Goal: Information Seeking & Learning: Learn about a topic

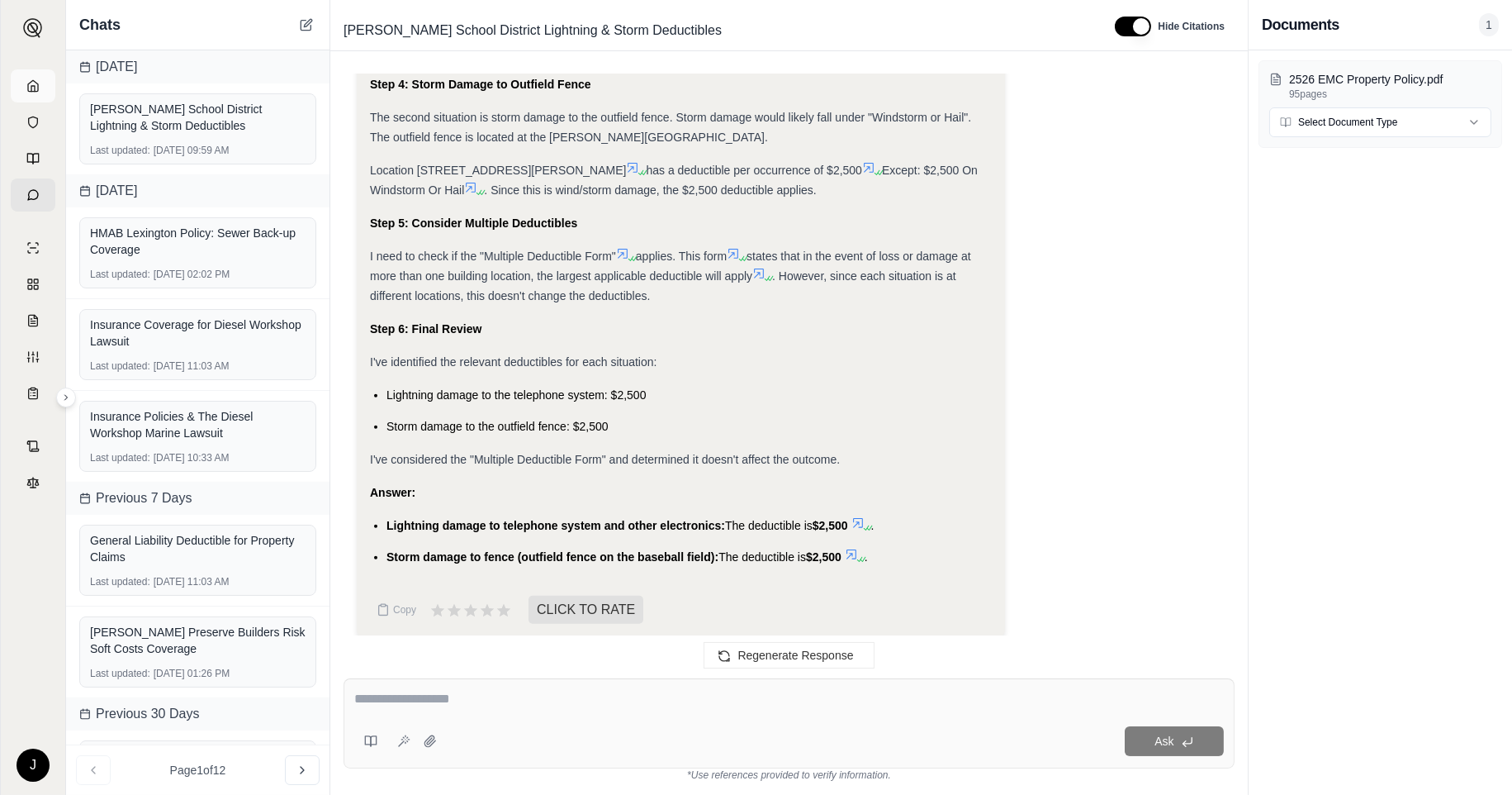
click at [30, 86] on icon at bounding box center [32, 86] width 14 height 14
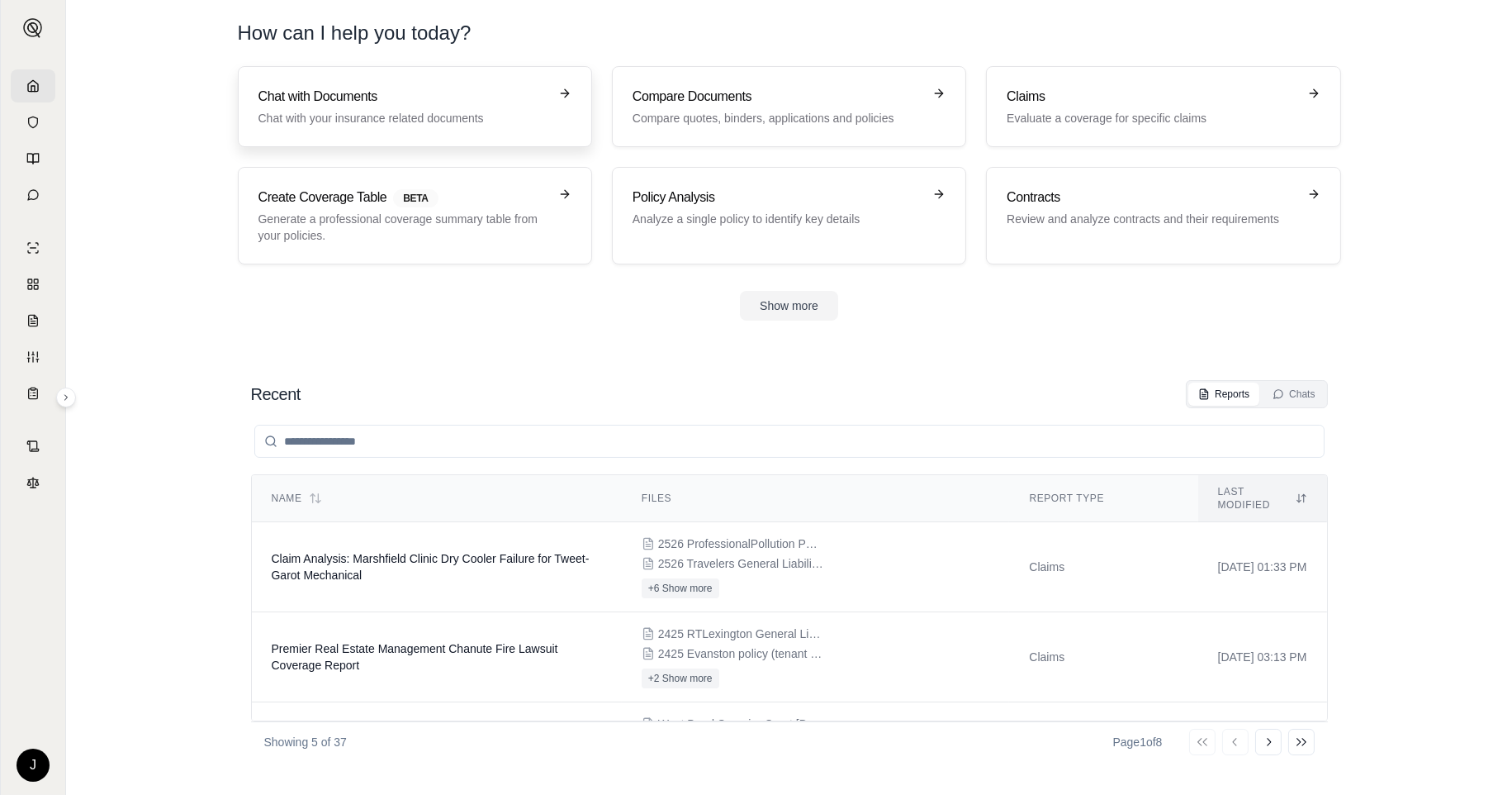
click at [386, 102] on h3 "Chat with Documents" at bounding box center [404, 96] width 290 height 20
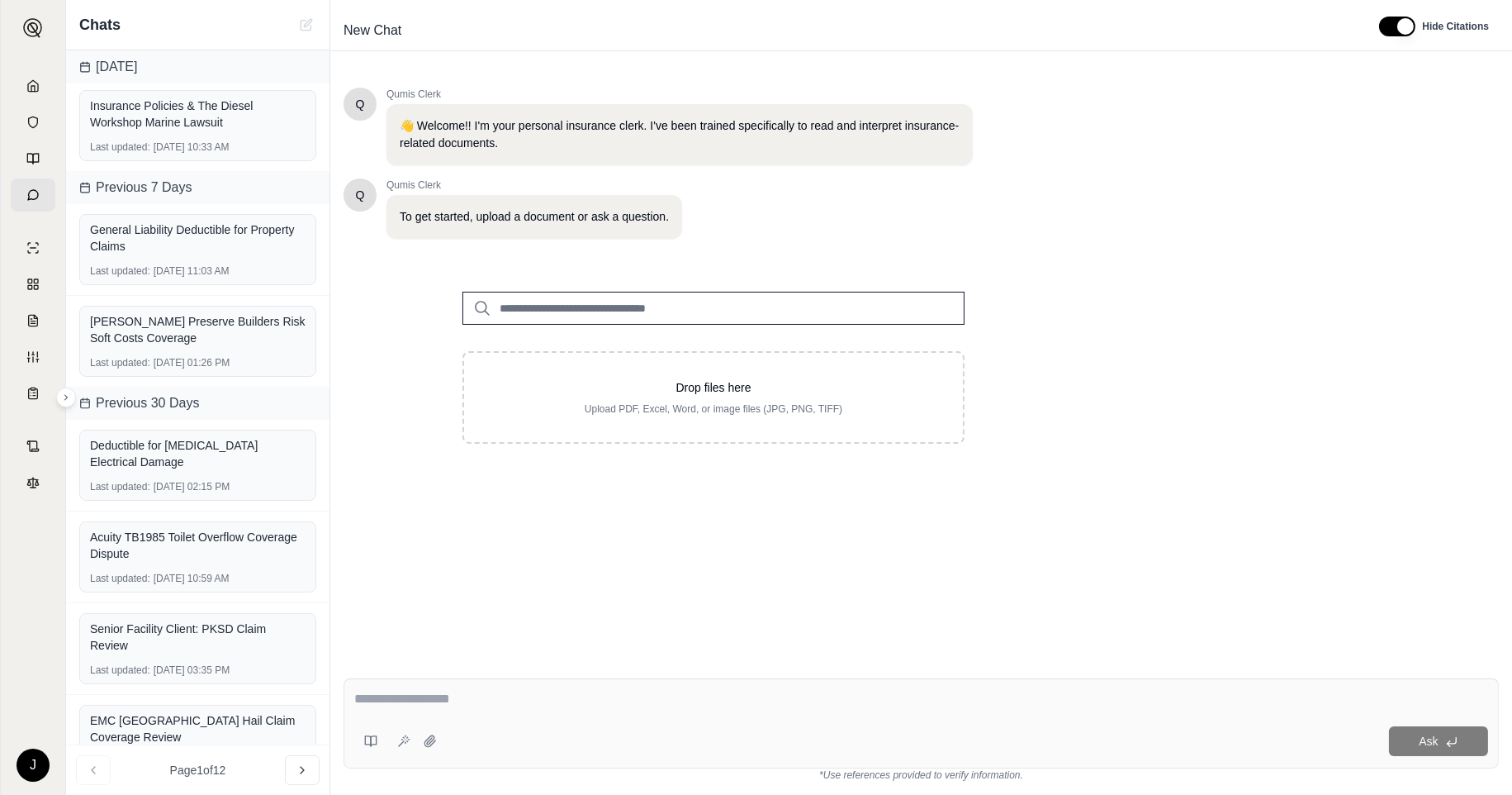
scroll to position [461, 0]
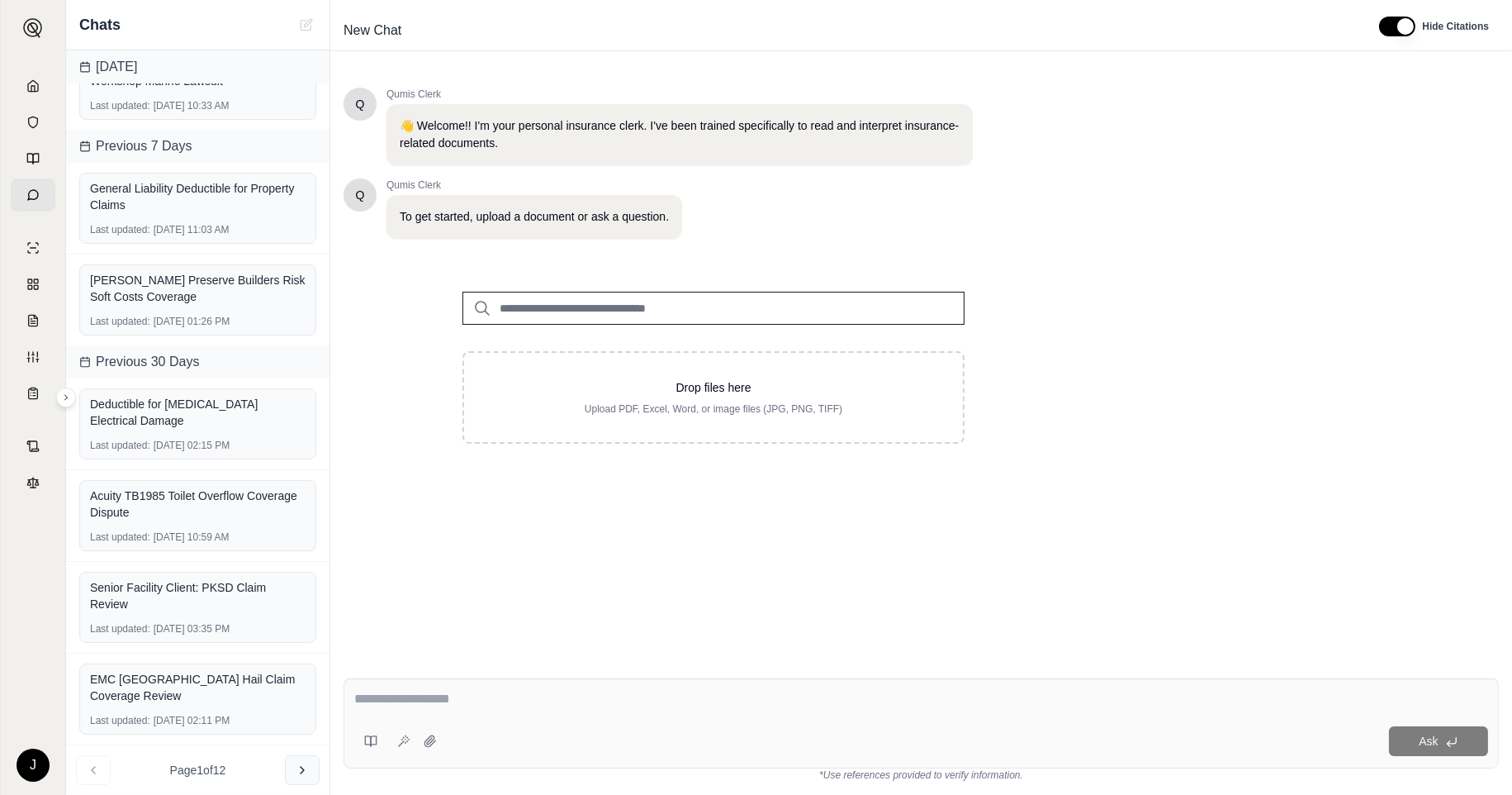
click at [301, 779] on button at bounding box center [302, 770] width 34 height 30
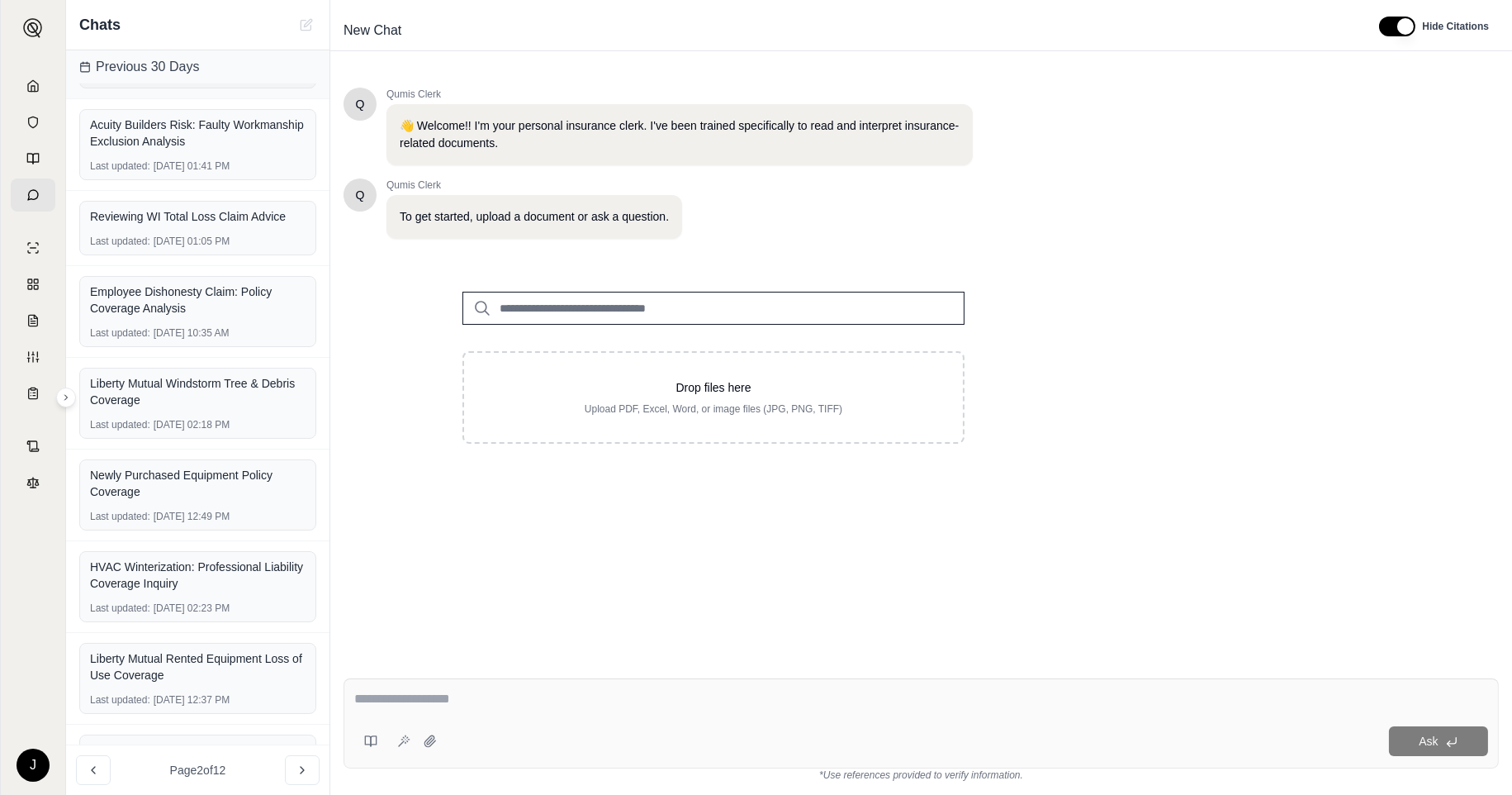
scroll to position [349, 0]
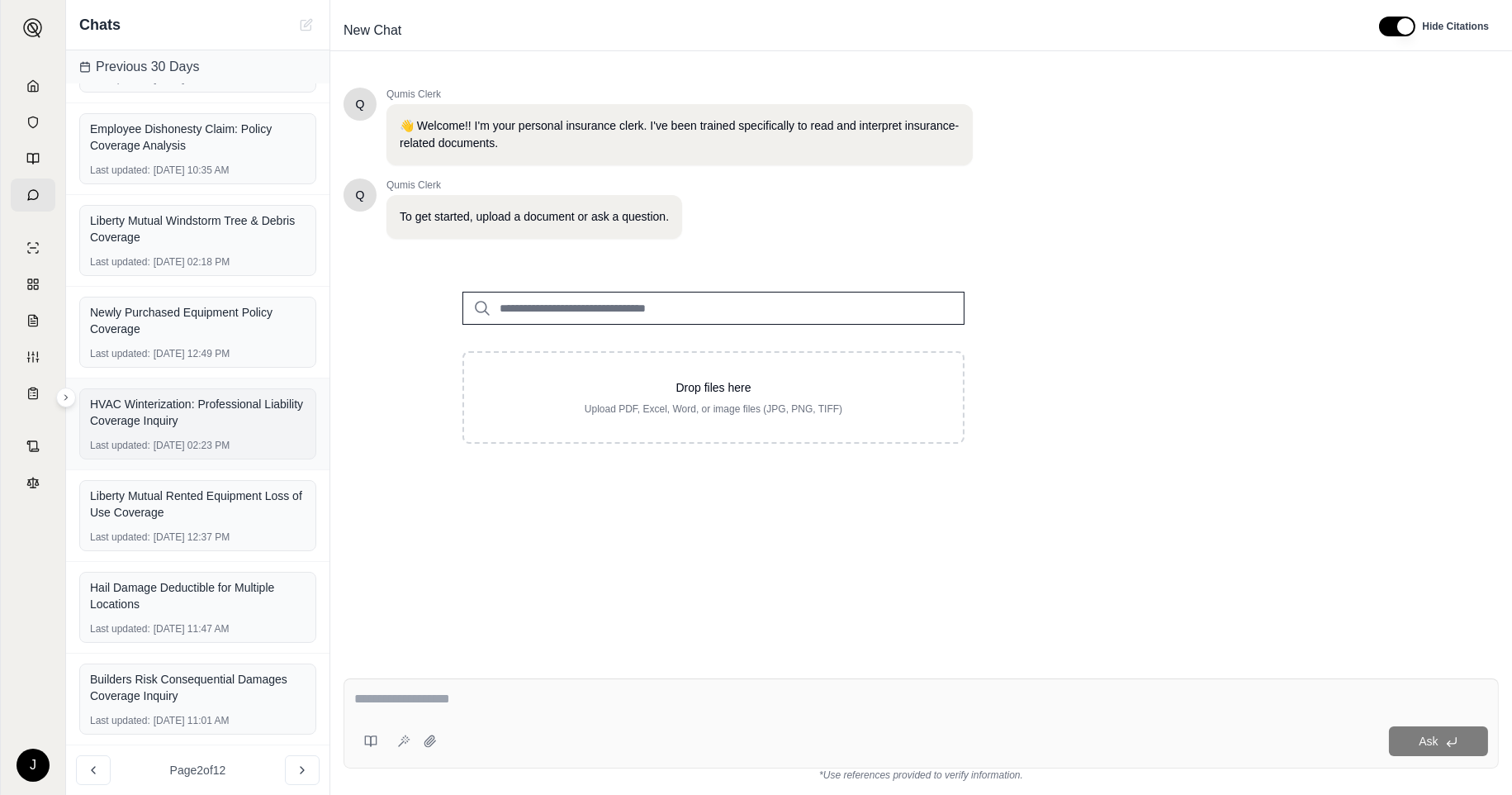
click at [214, 417] on div "HVAC Winterization: Professional Liability Coverage Inquiry" at bounding box center [197, 412] width 215 height 33
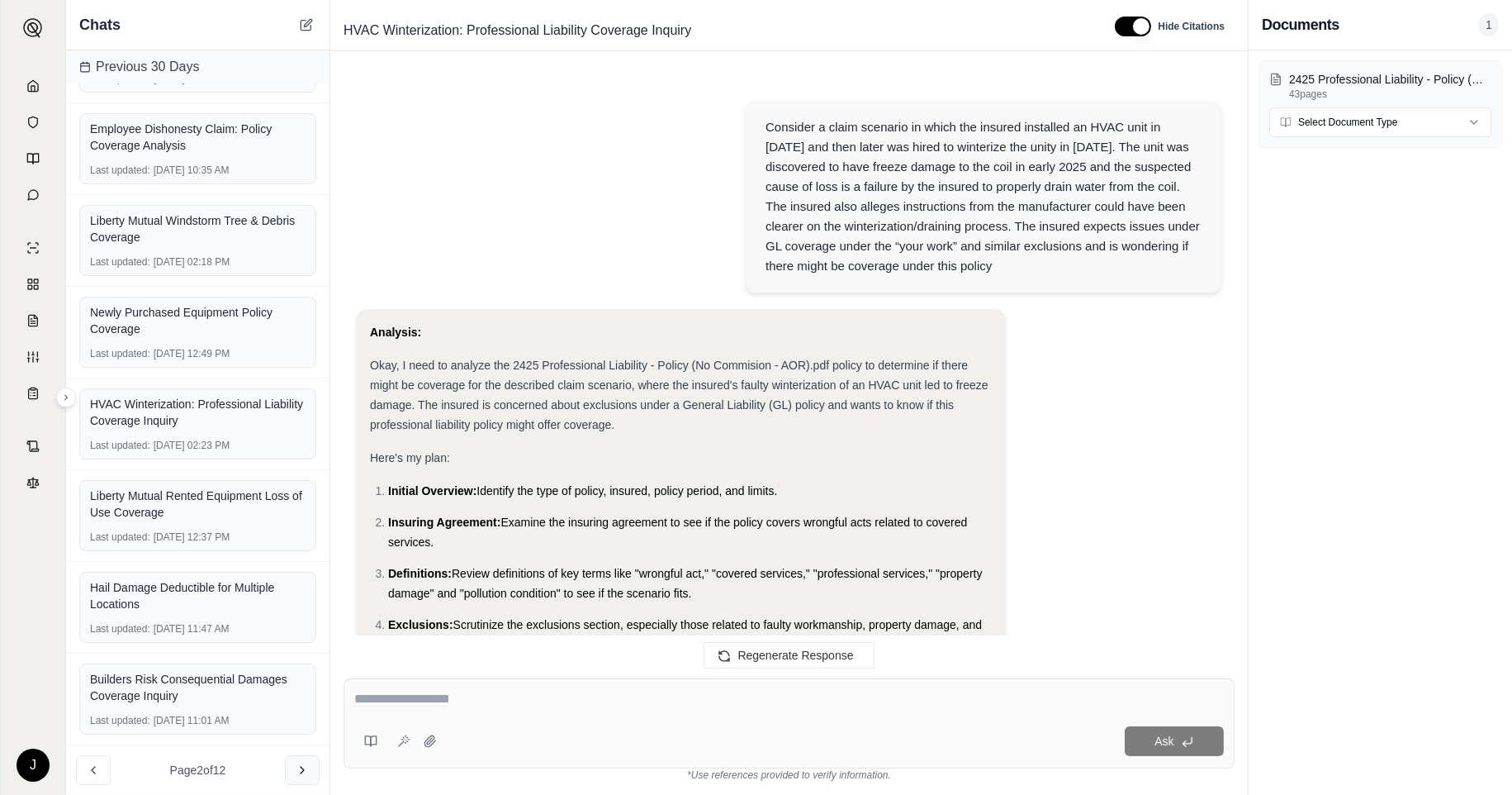
click at [297, 773] on icon at bounding box center [302, 770] width 14 height 14
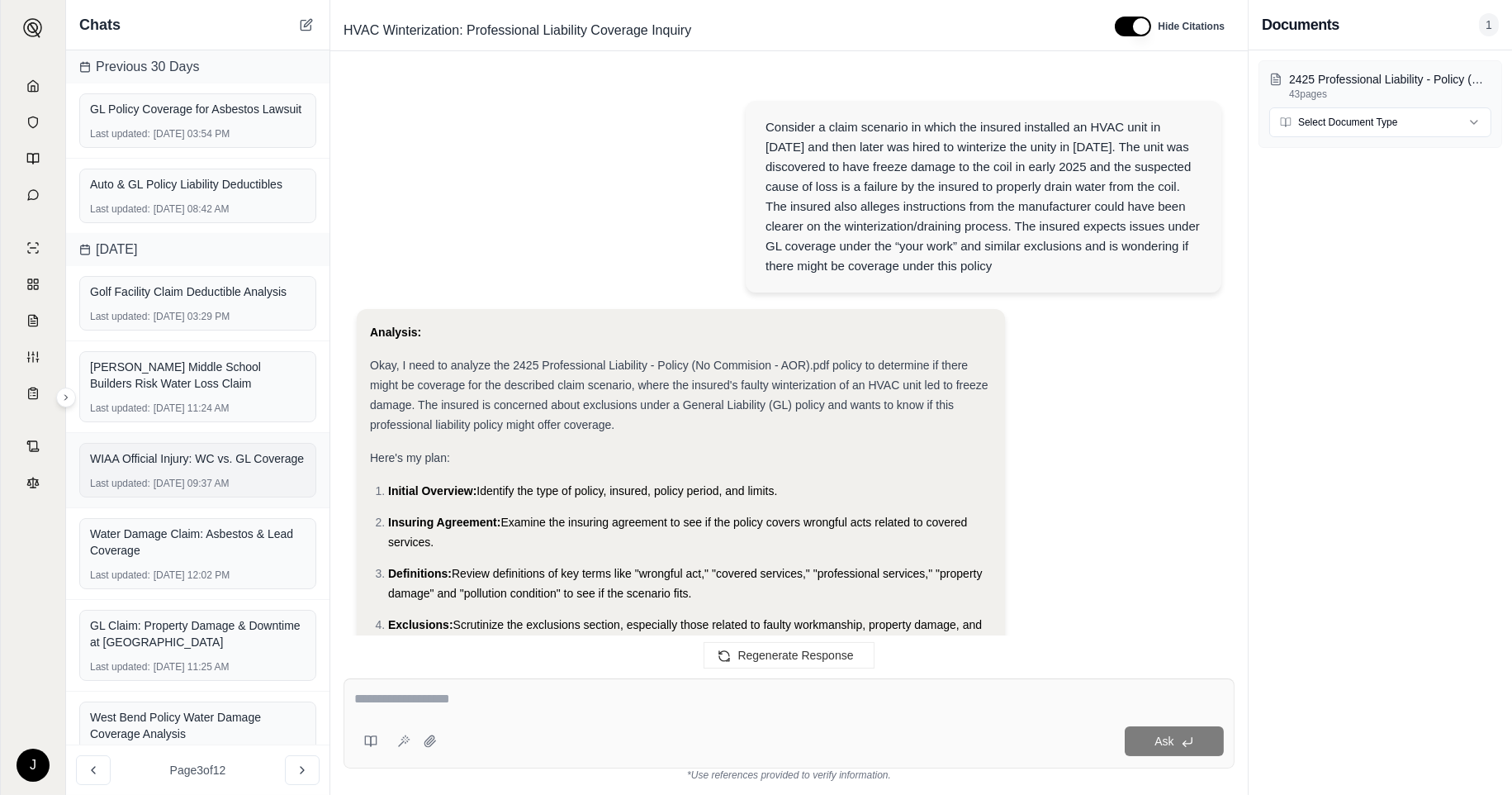
scroll to position [257, 0]
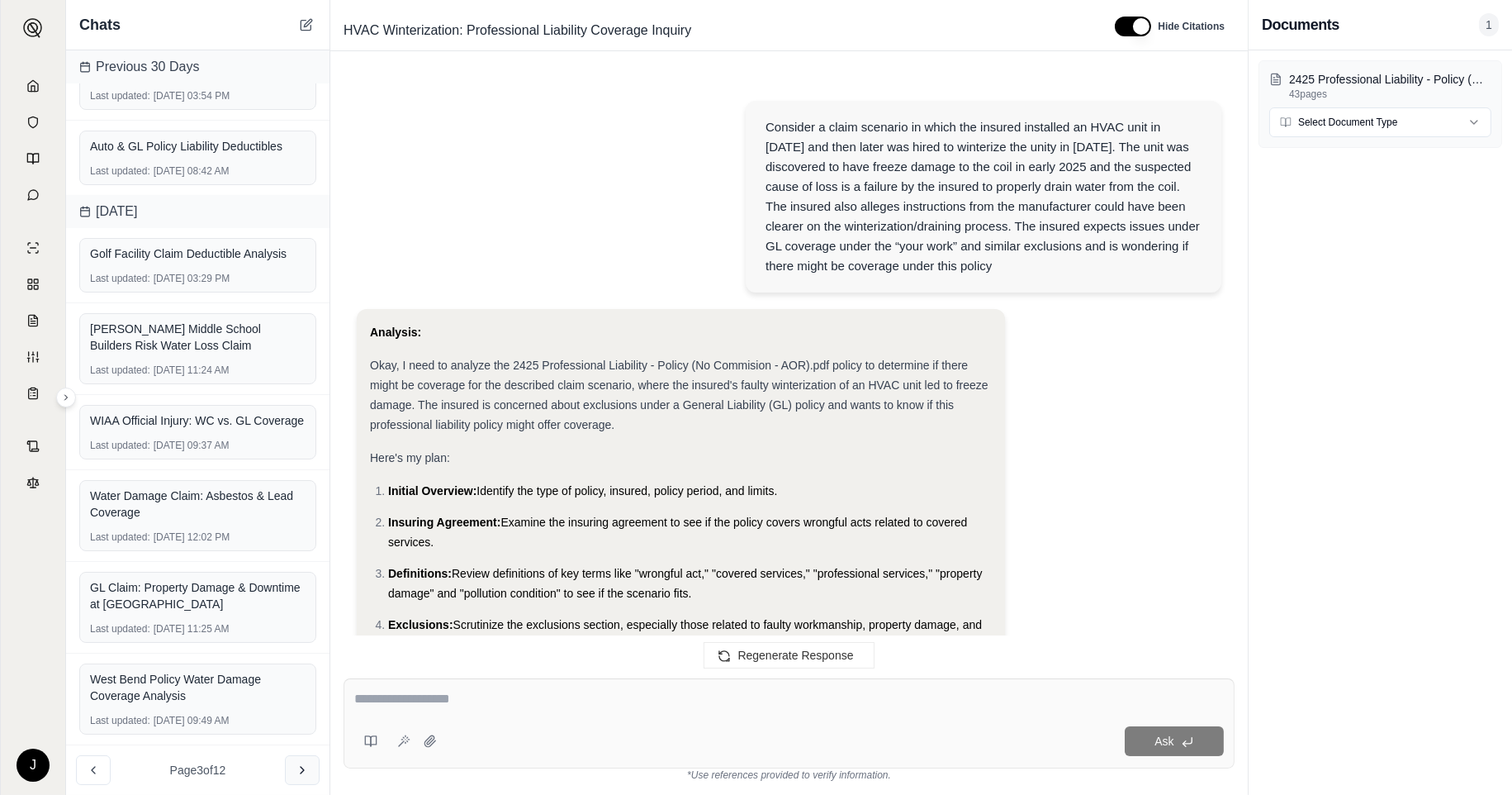
click at [297, 770] on icon at bounding box center [302, 770] width 14 height 14
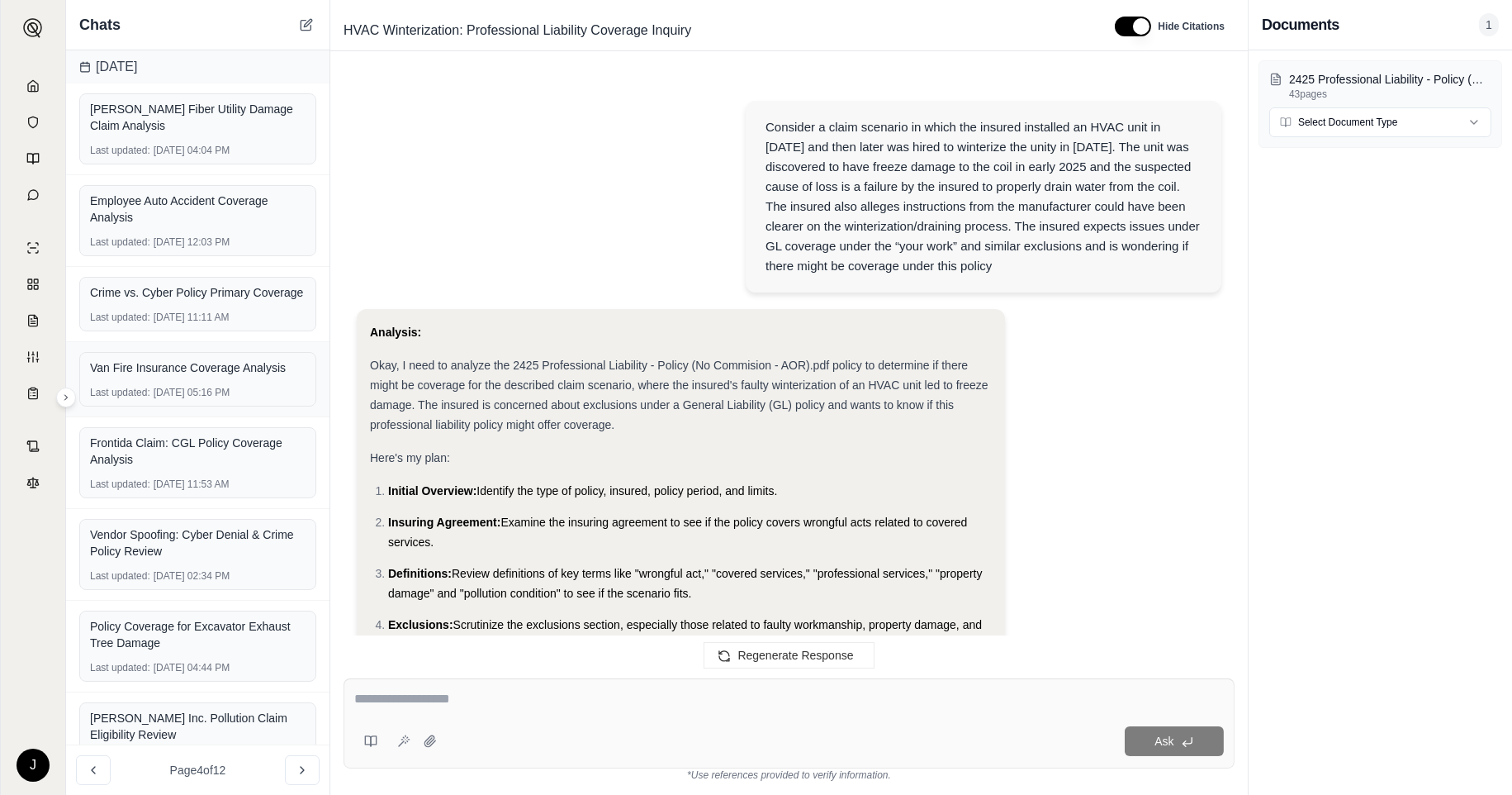
scroll to position [242, 0]
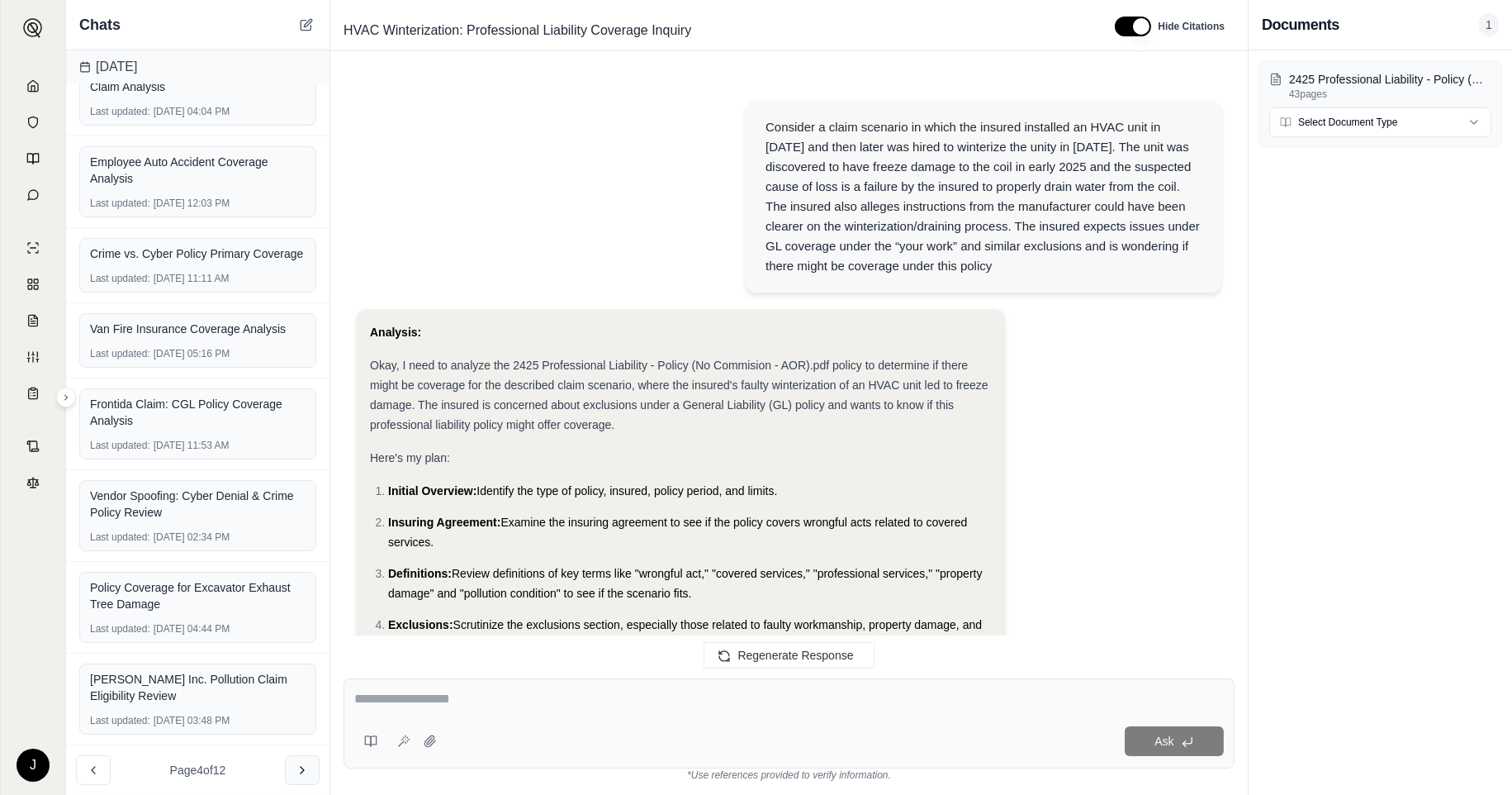
click at [292, 778] on button at bounding box center [302, 770] width 34 height 30
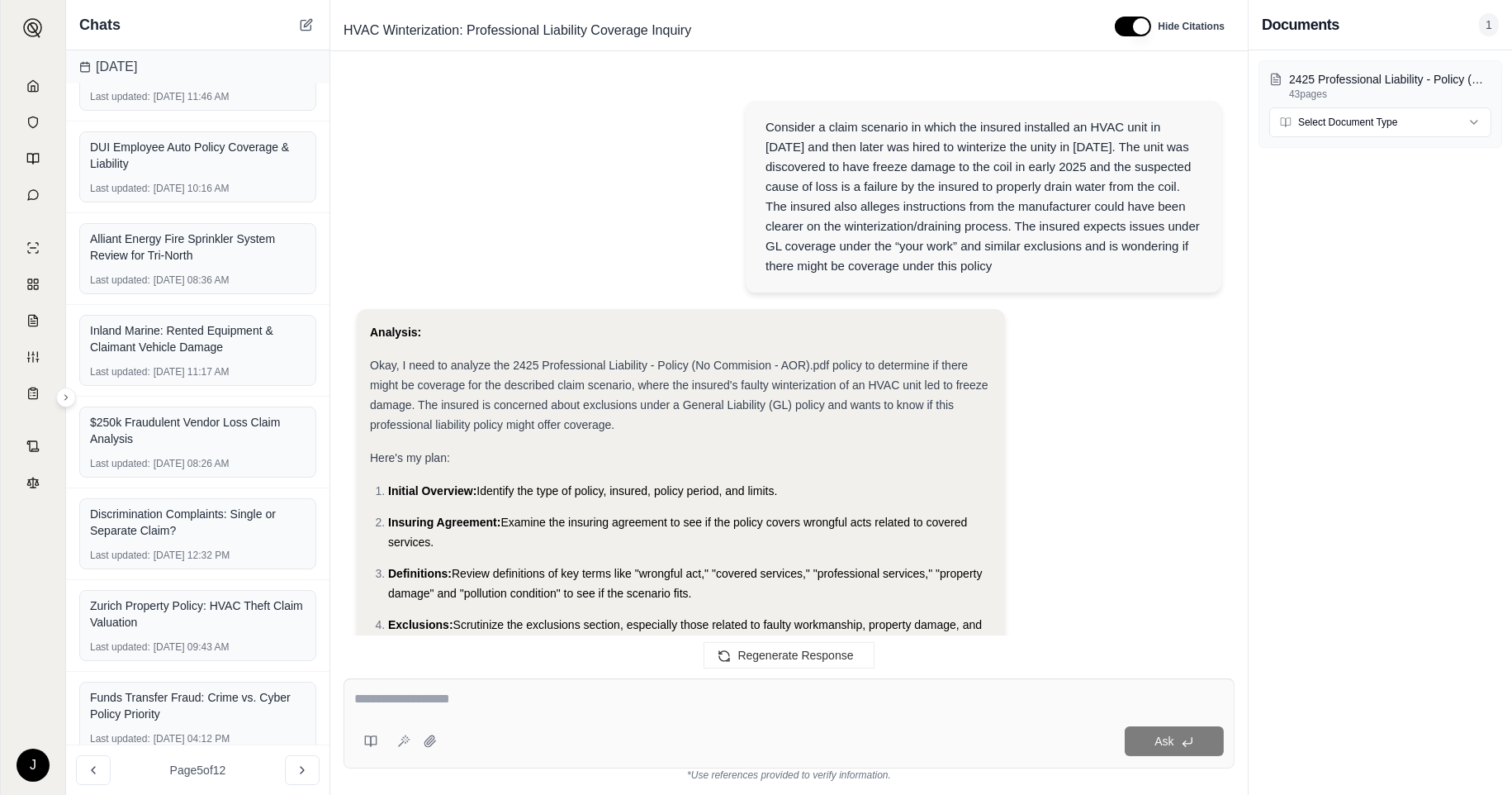
scroll to position [273, 0]
click at [299, 769] on icon at bounding box center [302, 770] width 14 height 14
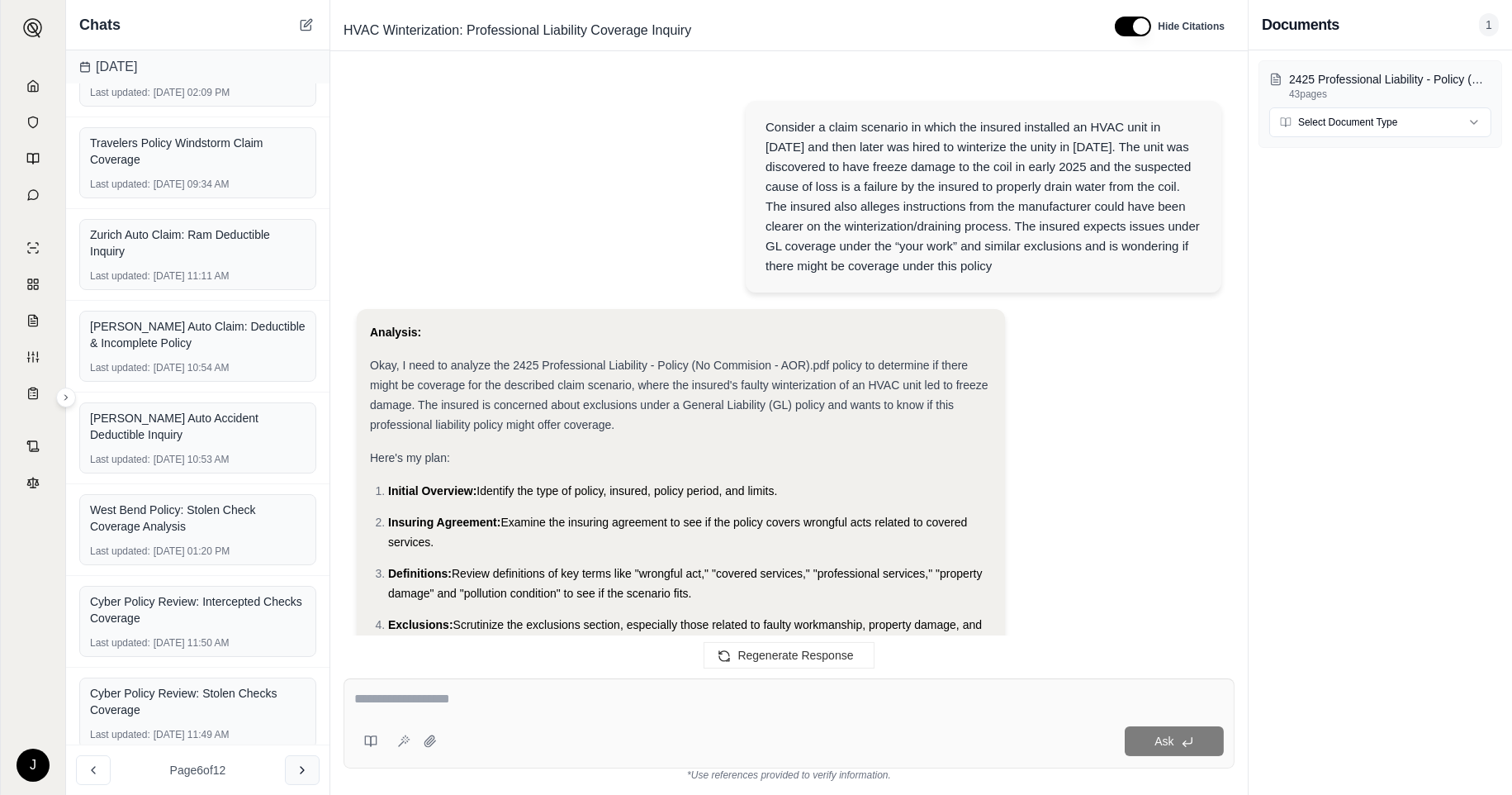
click at [300, 769] on icon at bounding box center [302, 770] width 14 height 14
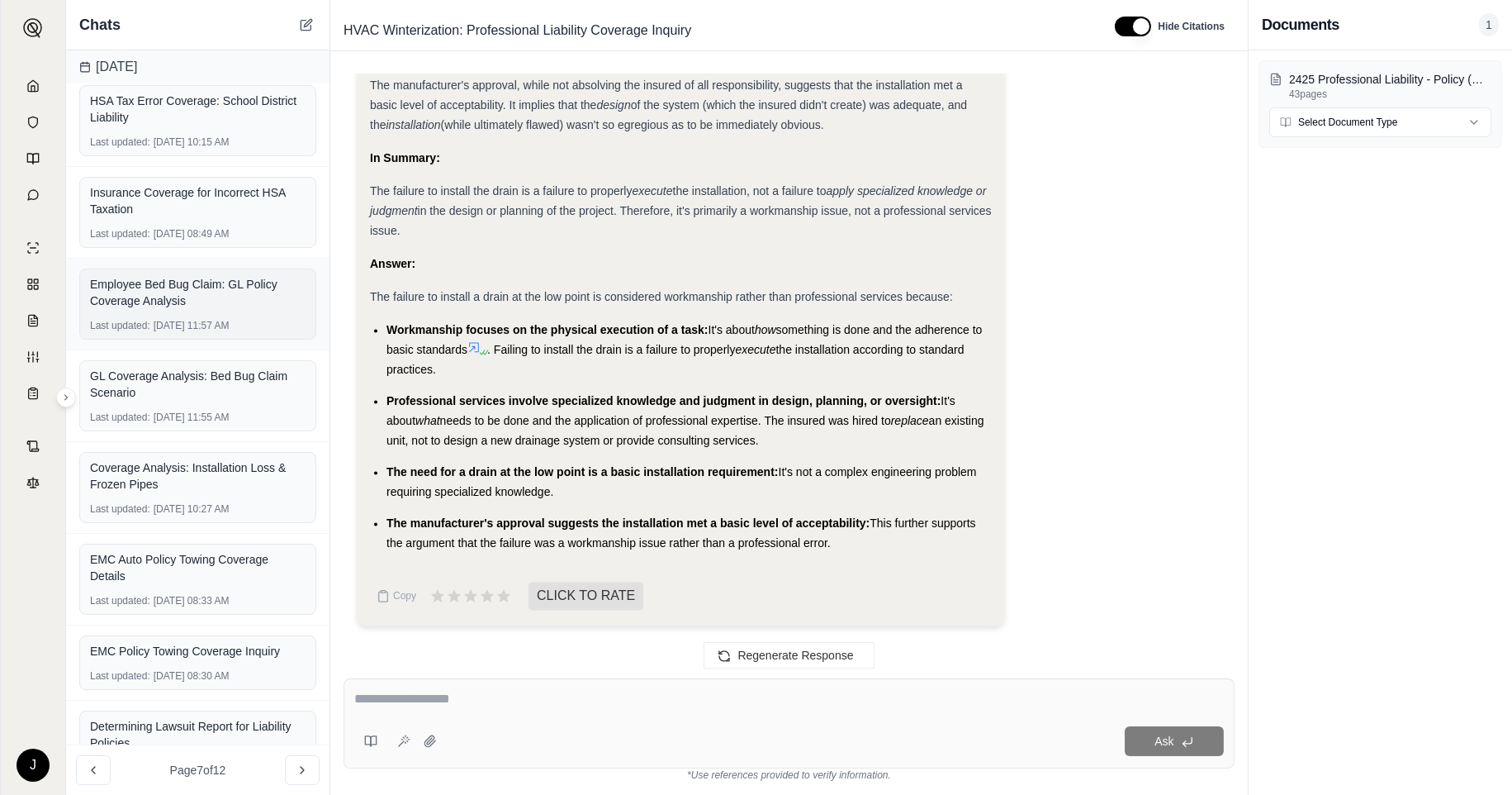
scroll to position [0, 0]
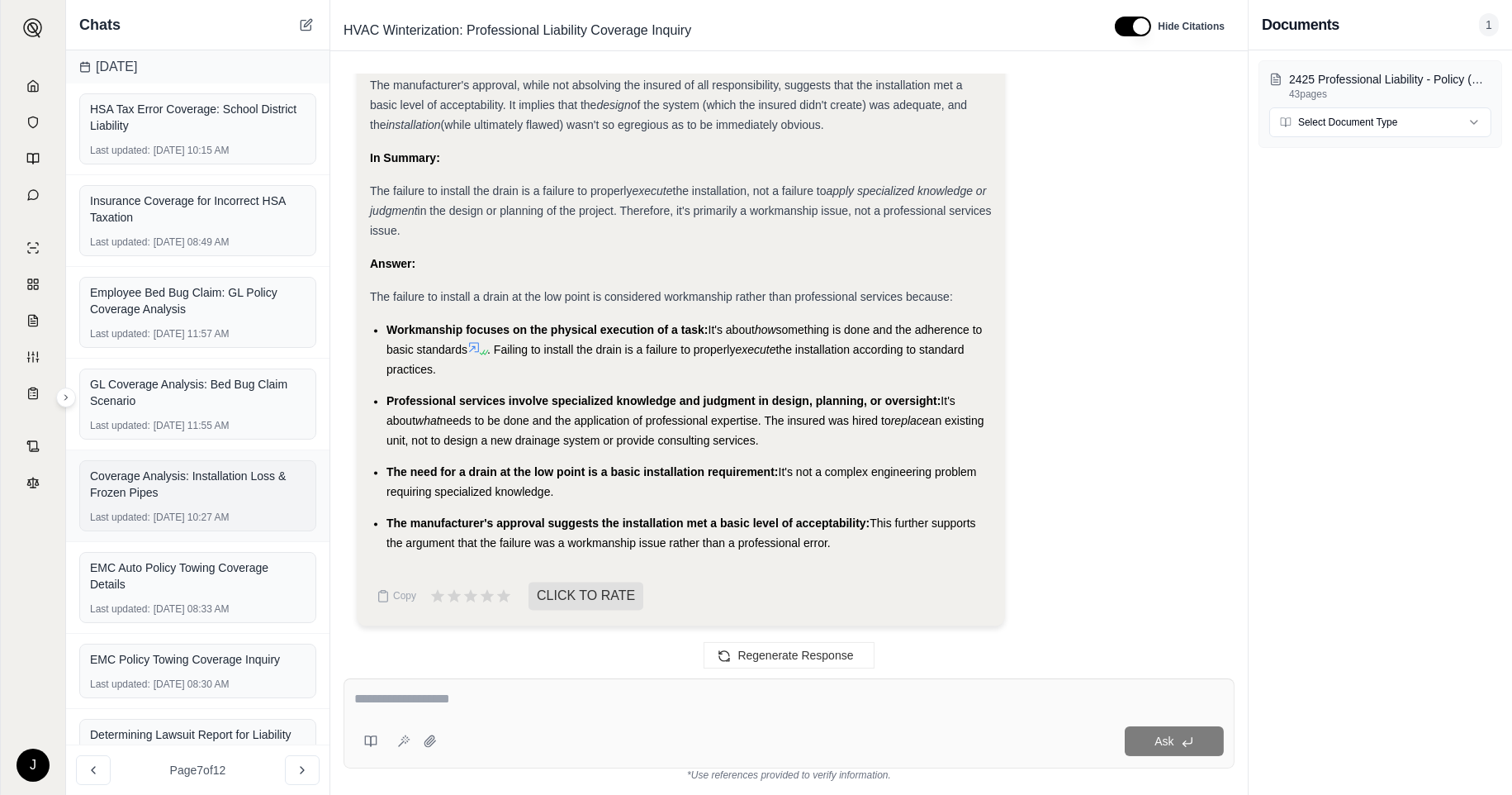
click at [183, 476] on div "Coverage Analysis: Installation Loss & Frozen Pipes" at bounding box center [197, 484] width 215 height 33
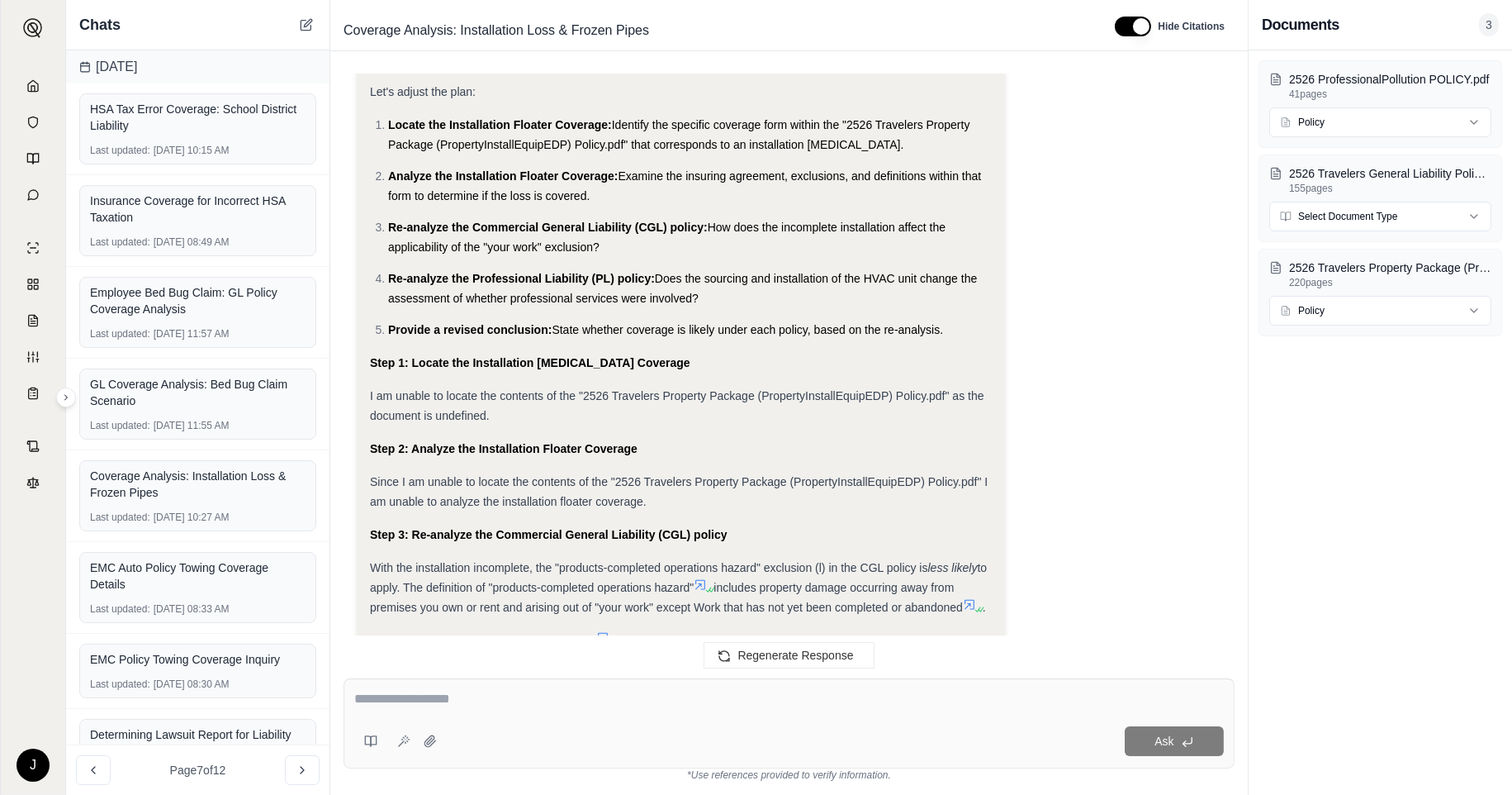
scroll to position [4956, 0]
